Goal: Find contact information: Find contact information

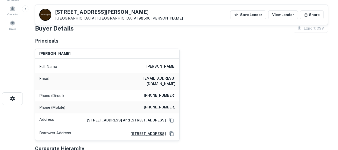
scroll to position [42, 0]
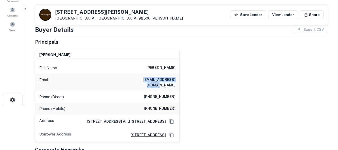
drag, startPoint x: 136, startPoint y: 80, endPoint x: 175, endPoint y: 79, distance: 38.6
click at [176, 80] on div "Email [EMAIL_ADDRESS][DOMAIN_NAME]" at bounding box center [107, 82] width 144 height 17
copy h6 "[EMAIL_ADDRESS][DOMAIN_NAME]"
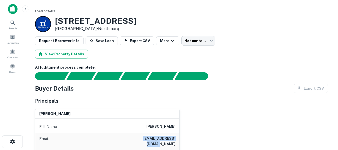
drag, startPoint x: 133, startPoint y: 138, endPoint x: 175, endPoint y: 137, distance: 41.1
click at [175, 137] on div "Email jennymtseng@gmail.com" at bounding box center [107, 141] width 144 height 17
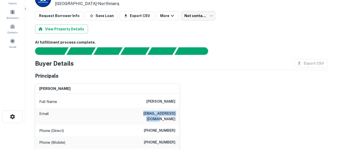
scroll to position [33, 0]
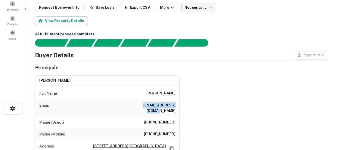
copy h6 "jennymtseng@gmail.com"
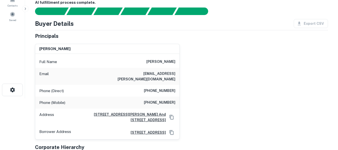
scroll to position [58, 0]
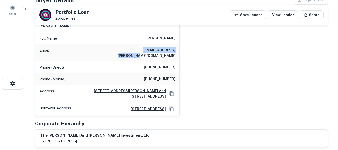
drag, startPoint x: 126, startPoint y: 51, endPoint x: 175, endPoint y: 51, distance: 49.1
click at [175, 51] on div "Email bean.chambers@comcast.net" at bounding box center [107, 52] width 144 height 17
copy h6 "bean.chambers@comcast.net"
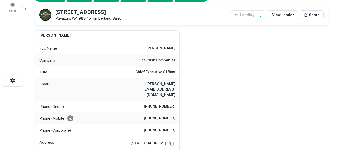
scroll to position [67, 0]
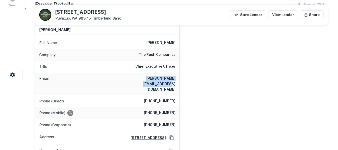
drag, startPoint x: 127, startPoint y: 78, endPoint x: 174, endPoint y: 76, distance: 46.6
click at [174, 76] on h6 "[PERSON_NAME][EMAIL_ADDRESS][DOMAIN_NAME]" at bounding box center [145, 84] width 60 height 17
copy h6 "[PERSON_NAME][EMAIL_ADDRESS][DOMAIN_NAME]"
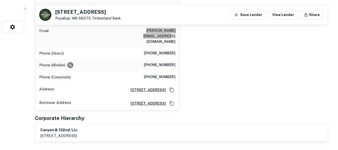
scroll to position [125, 0]
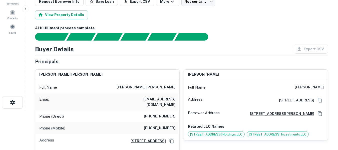
scroll to position [42, 0]
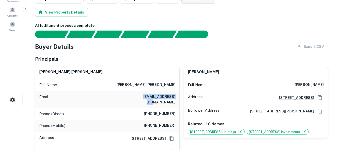
drag, startPoint x: 140, startPoint y: 97, endPoint x: 176, endPoint y: 99, distance: 36.1
click at [176, 99] on div "Email [EMAIL_ADDRESS][DOMAIN_NAME]" at bounding box center [107, 99] width 144 height 17
copy h6 "sangsten@gmail.com"
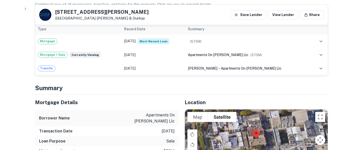
scroll to position [559, 0]
